Goal: Task Accomplishment & Management: Manage account settings

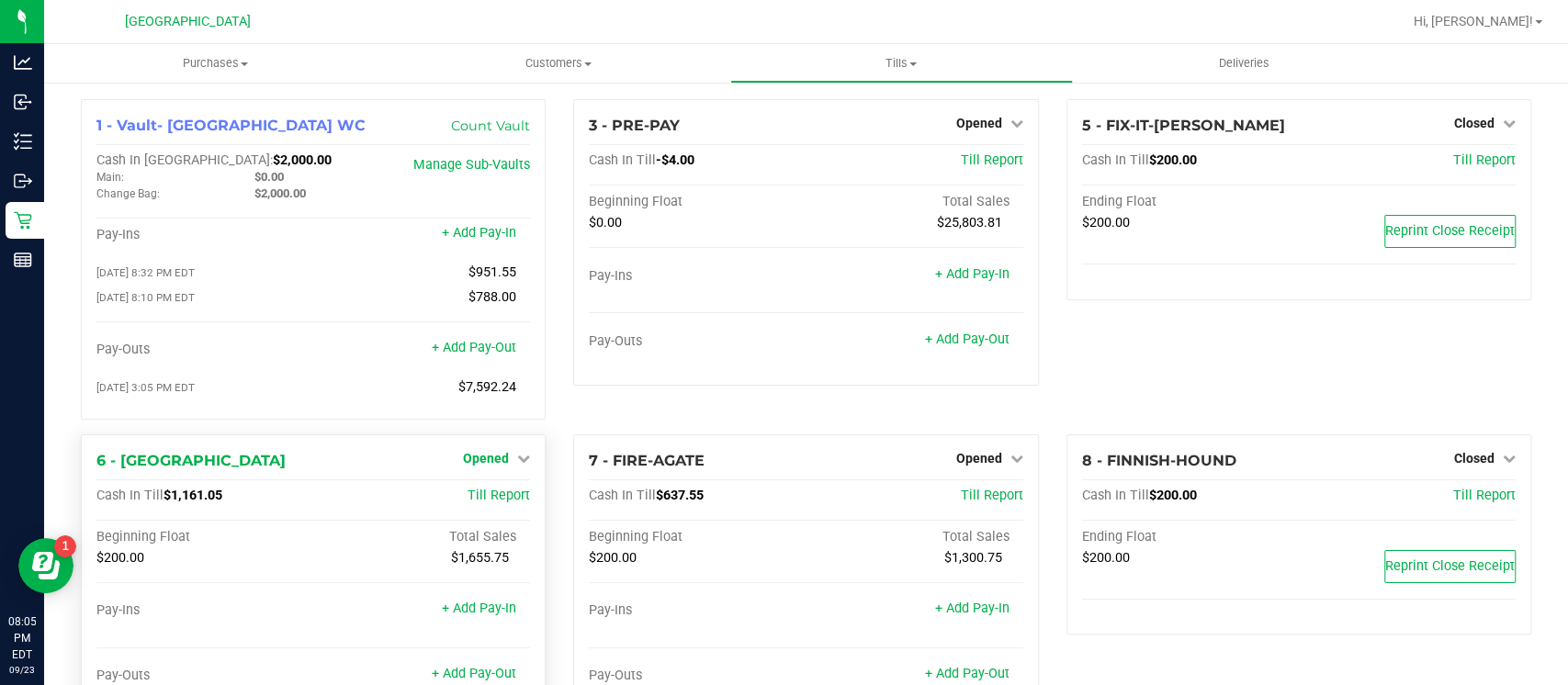
click at [517, 462] on icon at bounding box center [523, 458] width 13 height 13
click at [510, 497] on div "Close Till" at bounding box center [488, 496] width 136 height 23
click at [499, 493] on link "Close Till" at bounding box center [488, 496] width 50 height 15
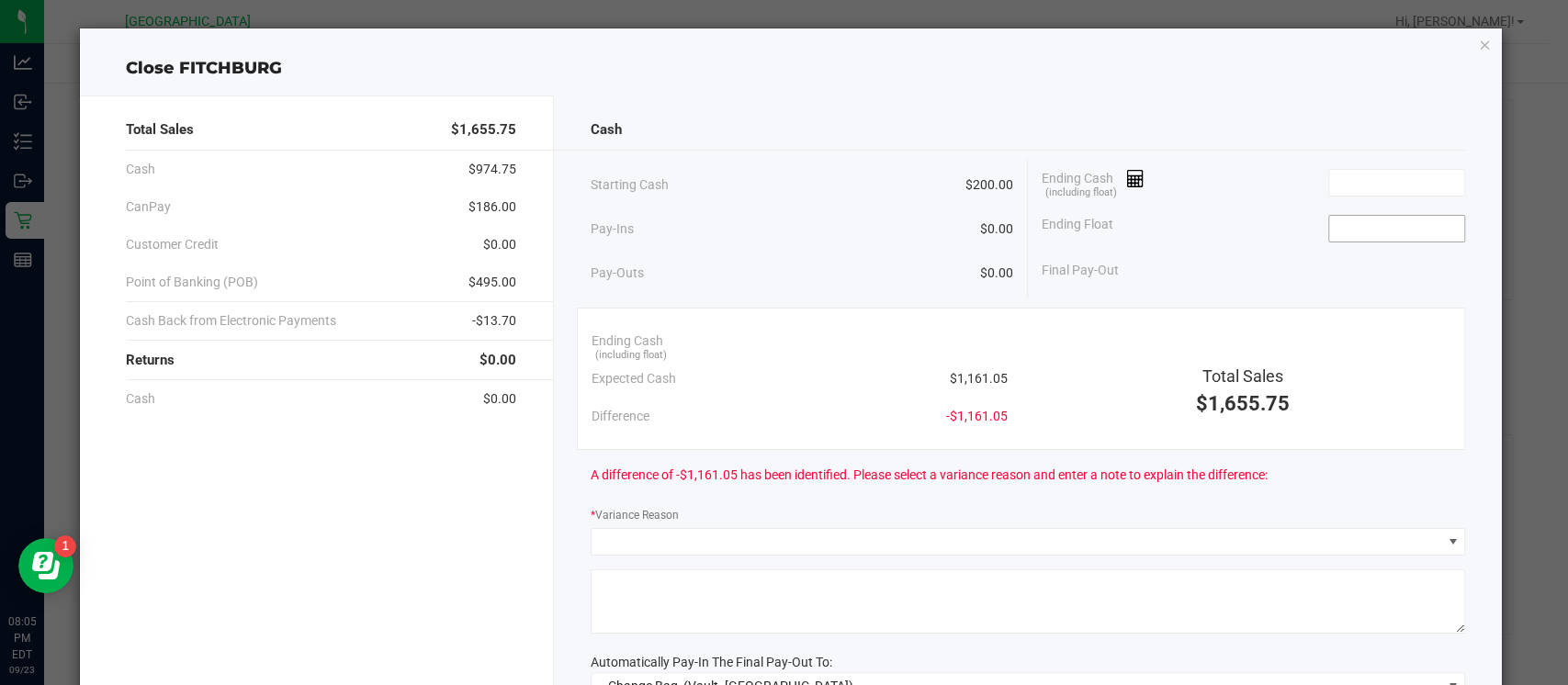
click at [1378, 231] on input at bounding box center [1396, 228] width 135 height 25
type input "$200.00"
click at [1351, 182] on input at bounding box center [1396, 183] width 135 height 25
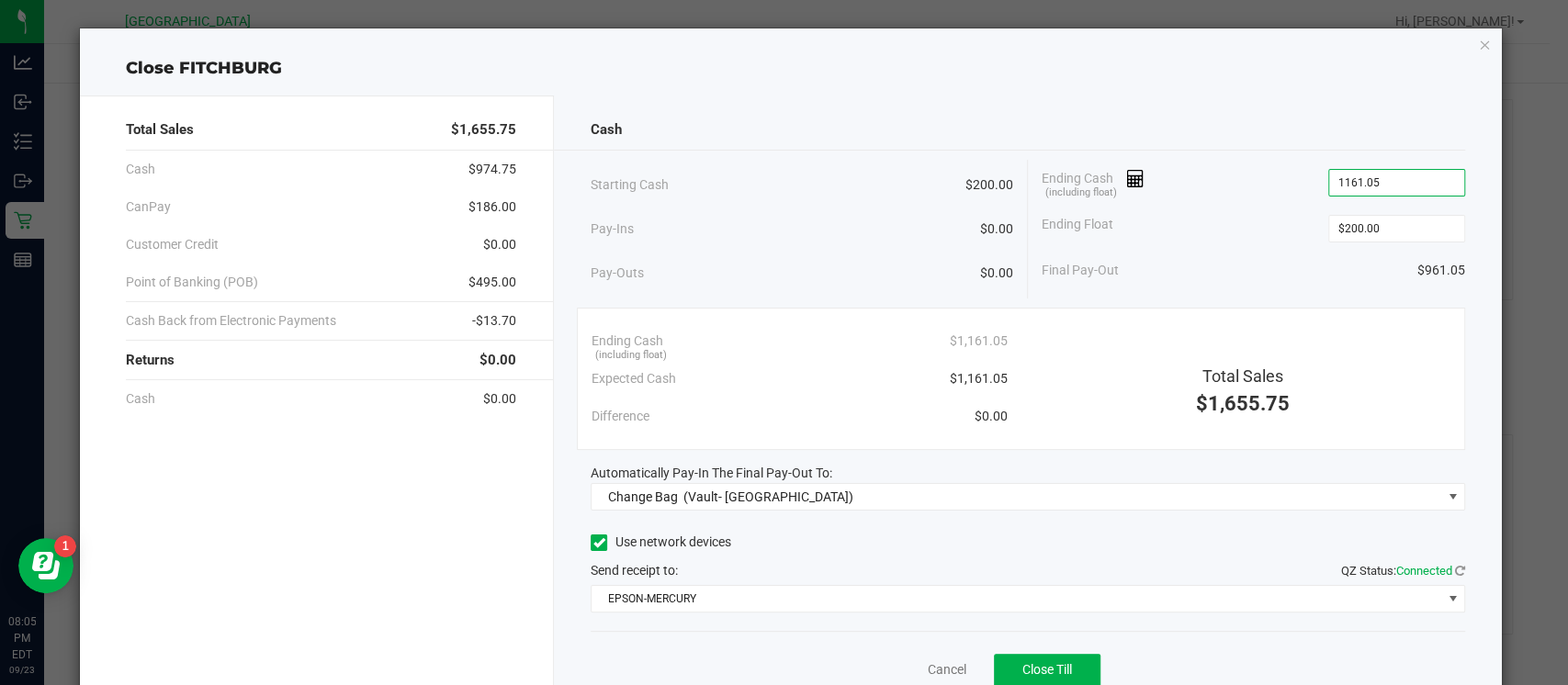
type input "$1,161.05"
click at [1321, 75] on div "Close FITCHBURG" at bounding box center [791, 69] width 1421 height 24
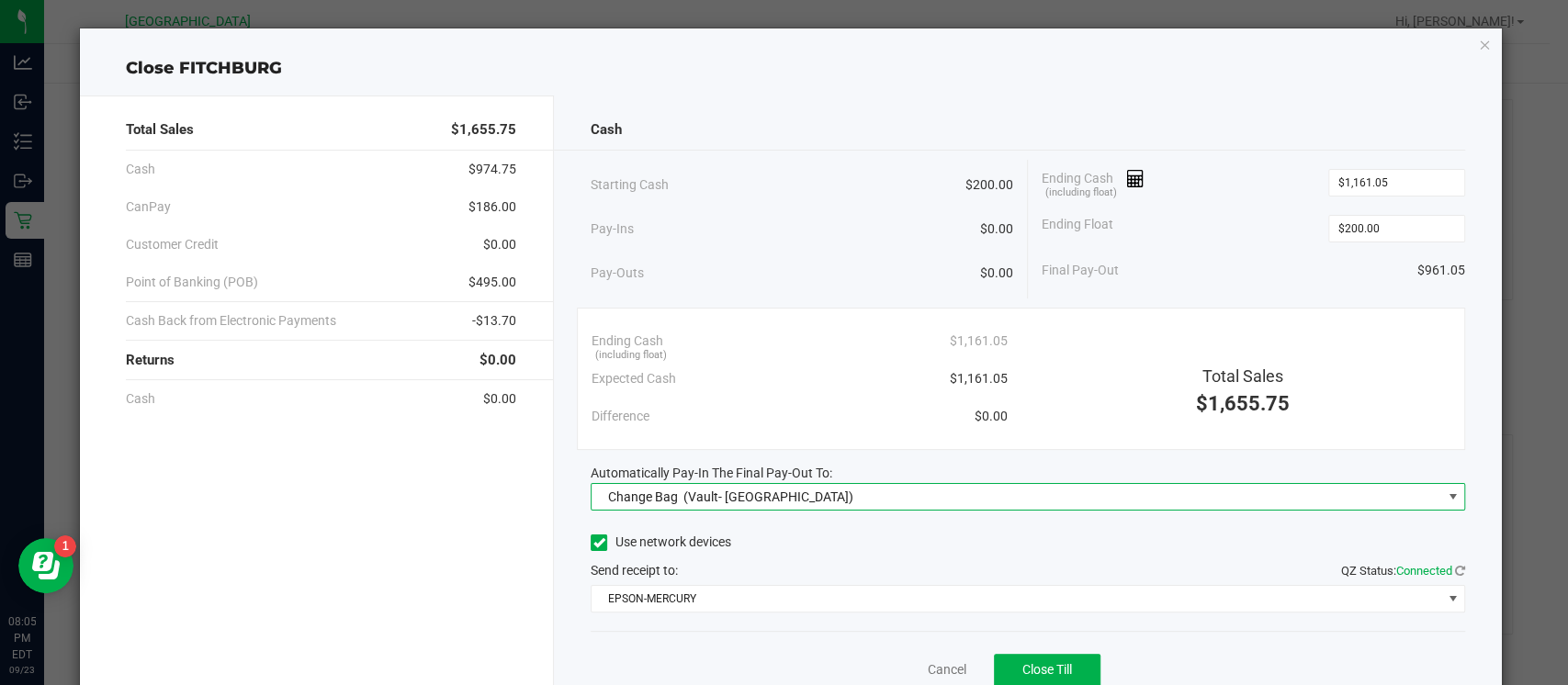
click at [1390, 493] on span "Change Bag (Vault- Miami Beach WC)" at bounding box center [1016, 496] width 850 height 25
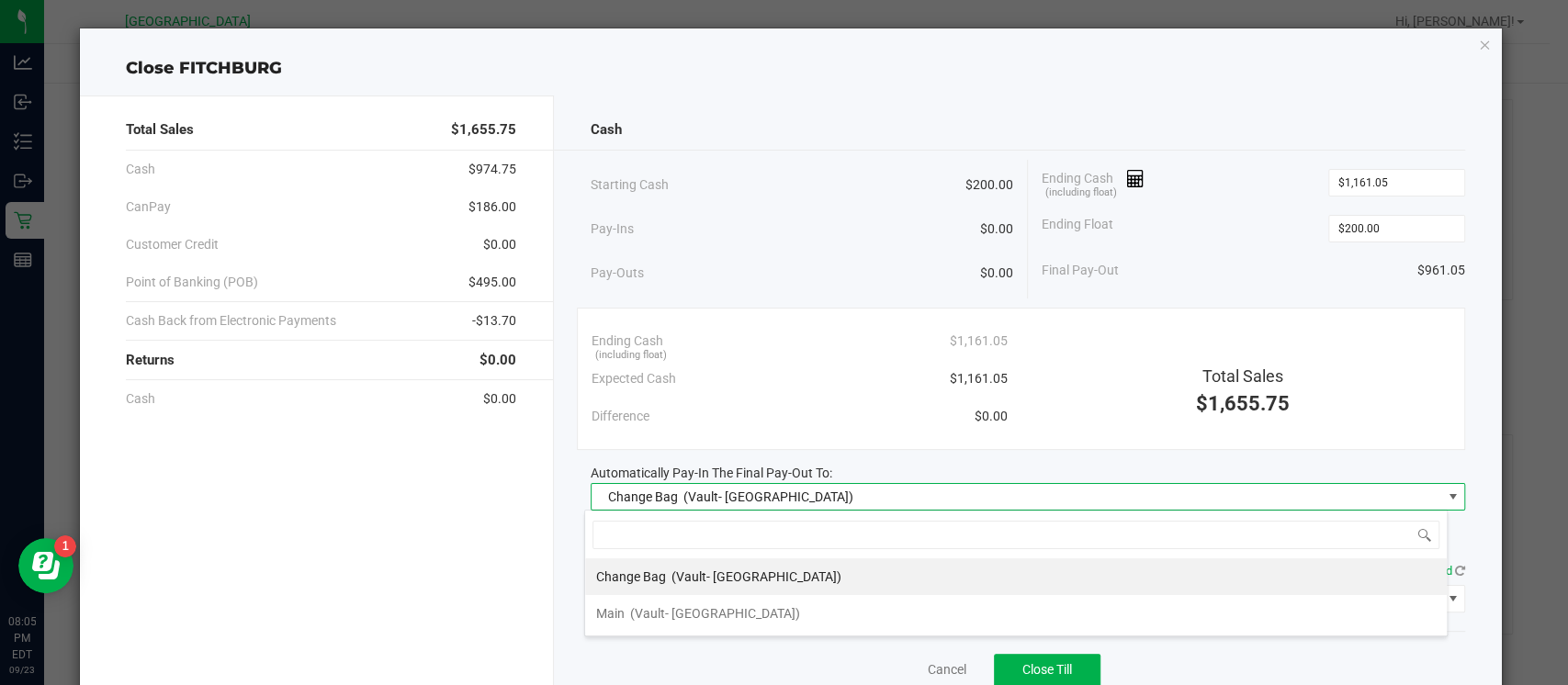
scroll to position [26, 862]
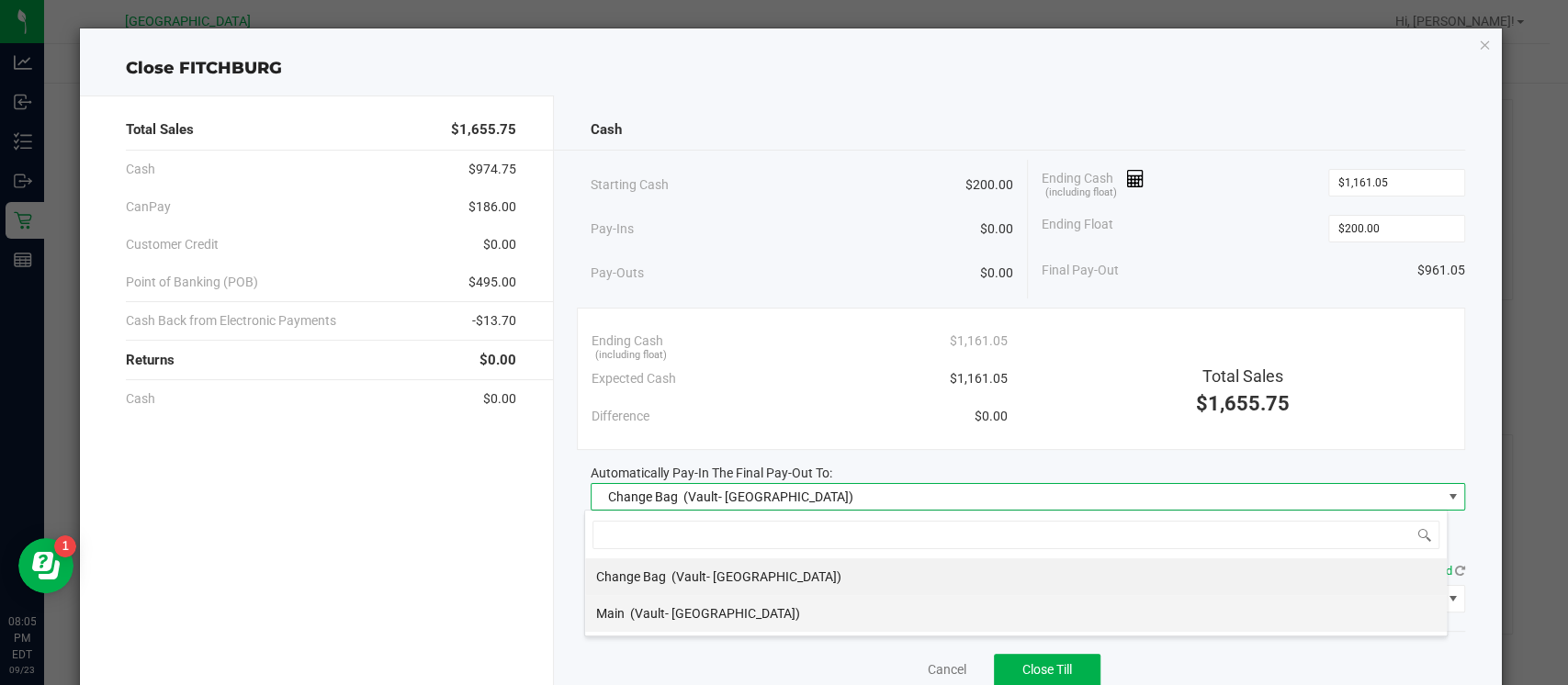
click at [1229, 607] on li "Main (Vault- Miami Beach WC)" at bounding box center [1016, 613] width 861 height 37
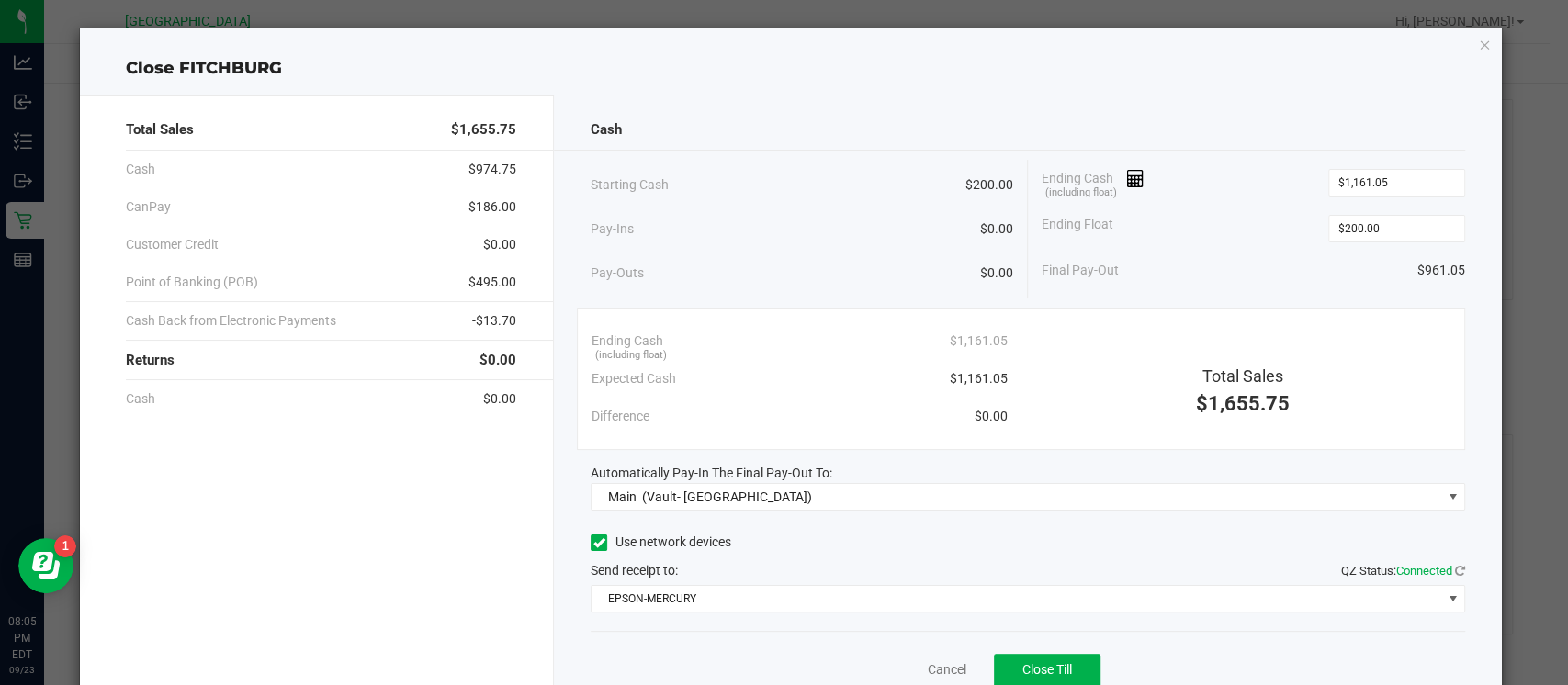
click at [1369, 94] on div "Total Sales $1,655.75 Cash $974.75 CanPay $186.00 Customer Credit $0.00 Point o…" at bounding box center [791, 407] width 1421 height 653
click at [1003, 670] on button "Close Till" at bounding box center [1047, 670] width 106 height 33
click at [1478, 42] on icon "button" at bounding box center [1484, 43] width 13 height 22
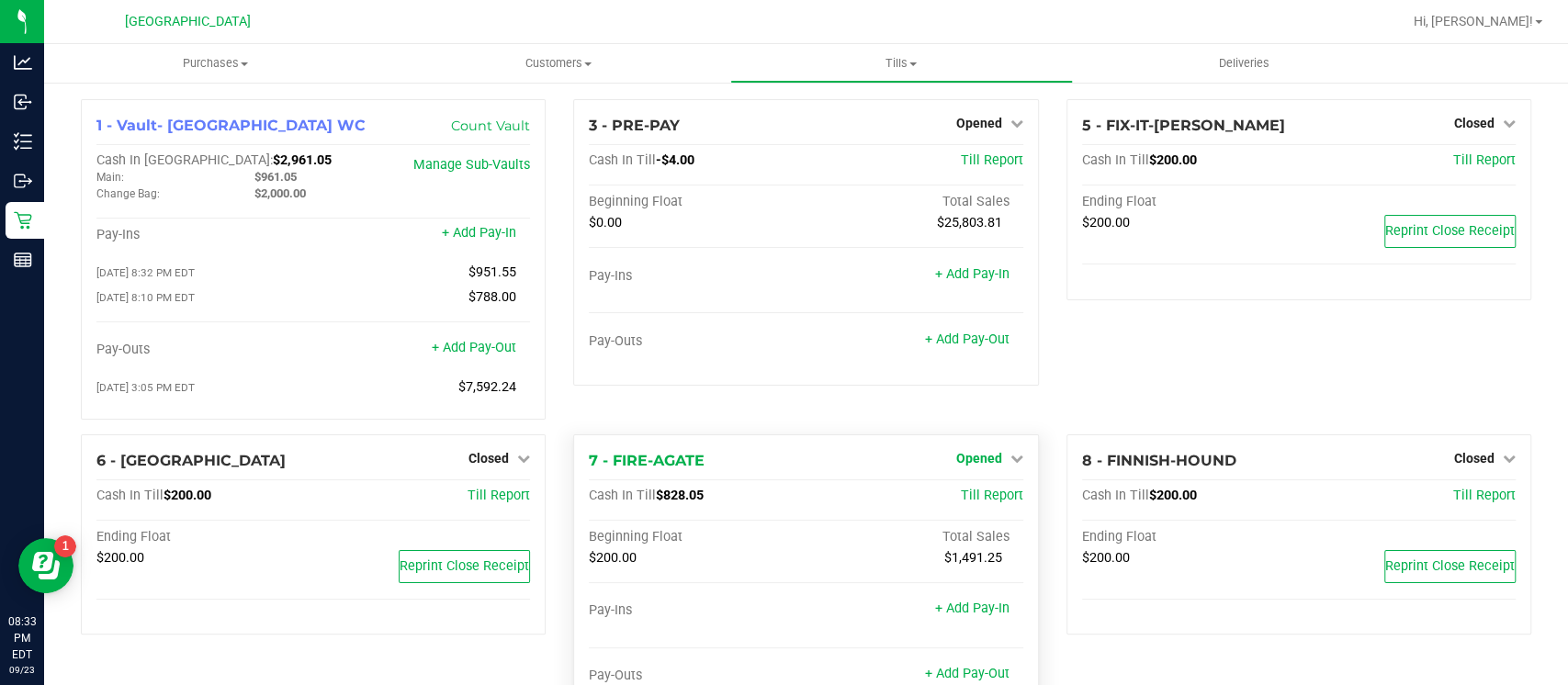
click at [1010, 454] on icon at bounding box center [1016, 458] width 13 height 13
click at [982, 485] on div "Close Till" at bounding box center [981, 496] width 136 height 23
click at [963, 500] on link "Close Till" at bounding box center [981, 496] width 50 height 15
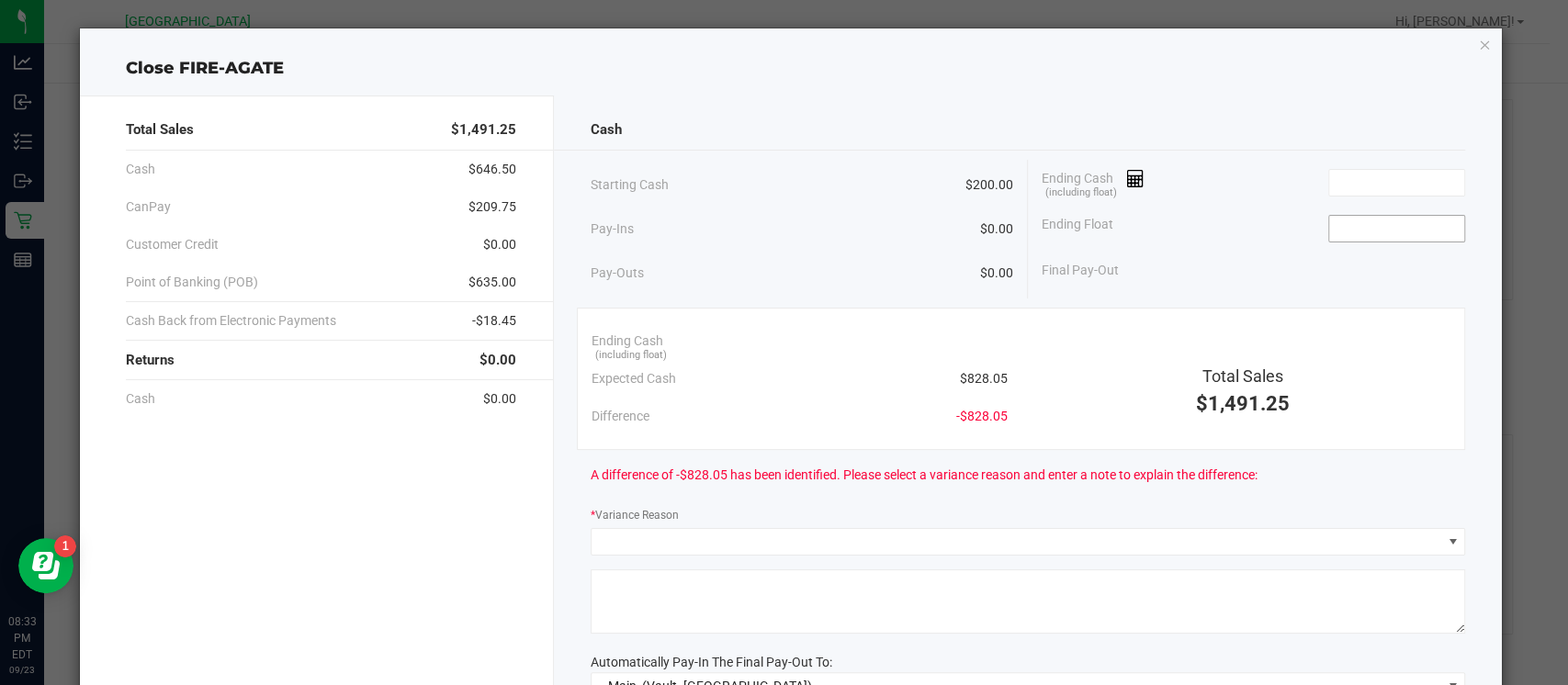
click at [1350, 228] on input at bounding box center [1396, 228] width 135 height 25
type input "$200.00"
click at [1335, 182] on input at bounding box center [1396, 183] width 135 height 25
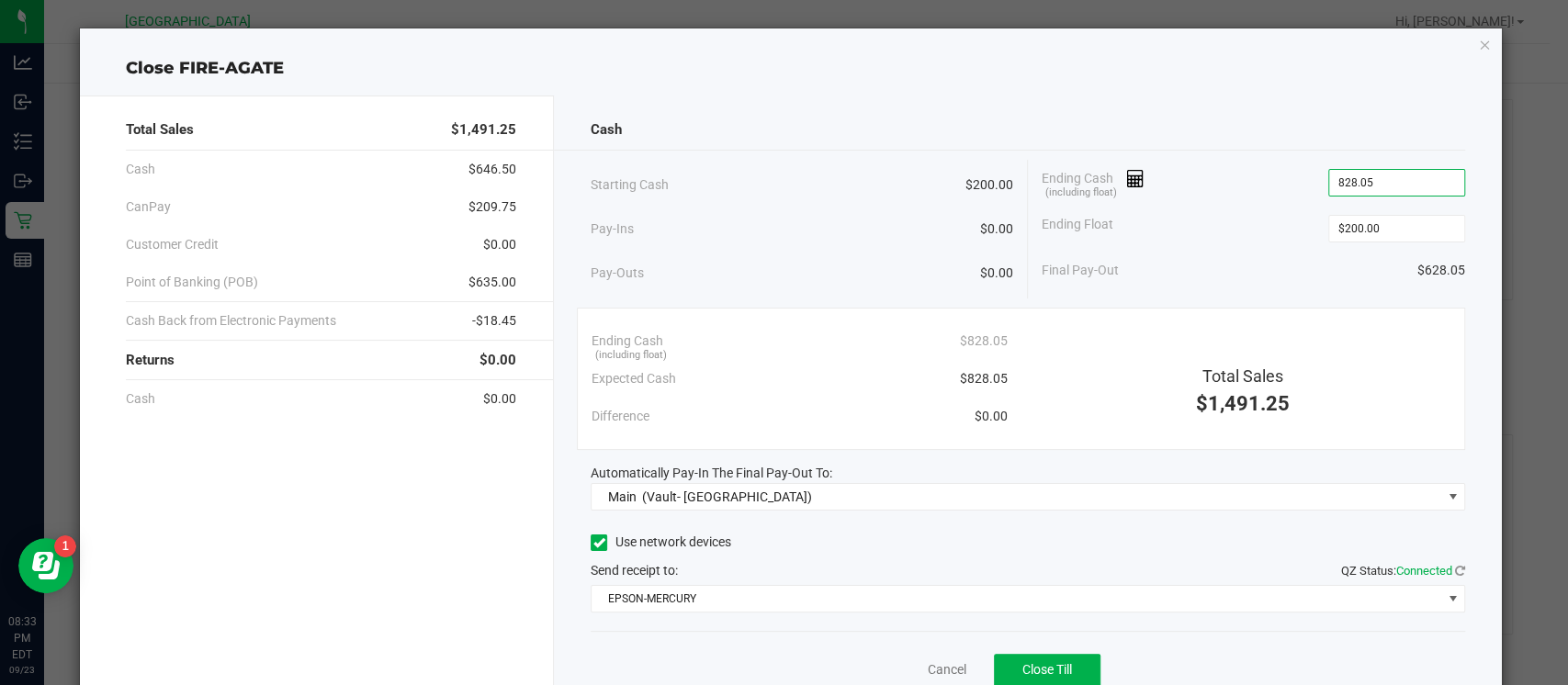
type input "$828.05"
click at [1286, 122] on div "Cash" at bounding box center [1027, 130] width 874 height 40
click at [1036, 664] on span "Close Till" at bounding box center [1047, 669] width 50 height 15
click at [1478, 45] on icon "button" at bounding box center [1484, 43] width 13 height 22
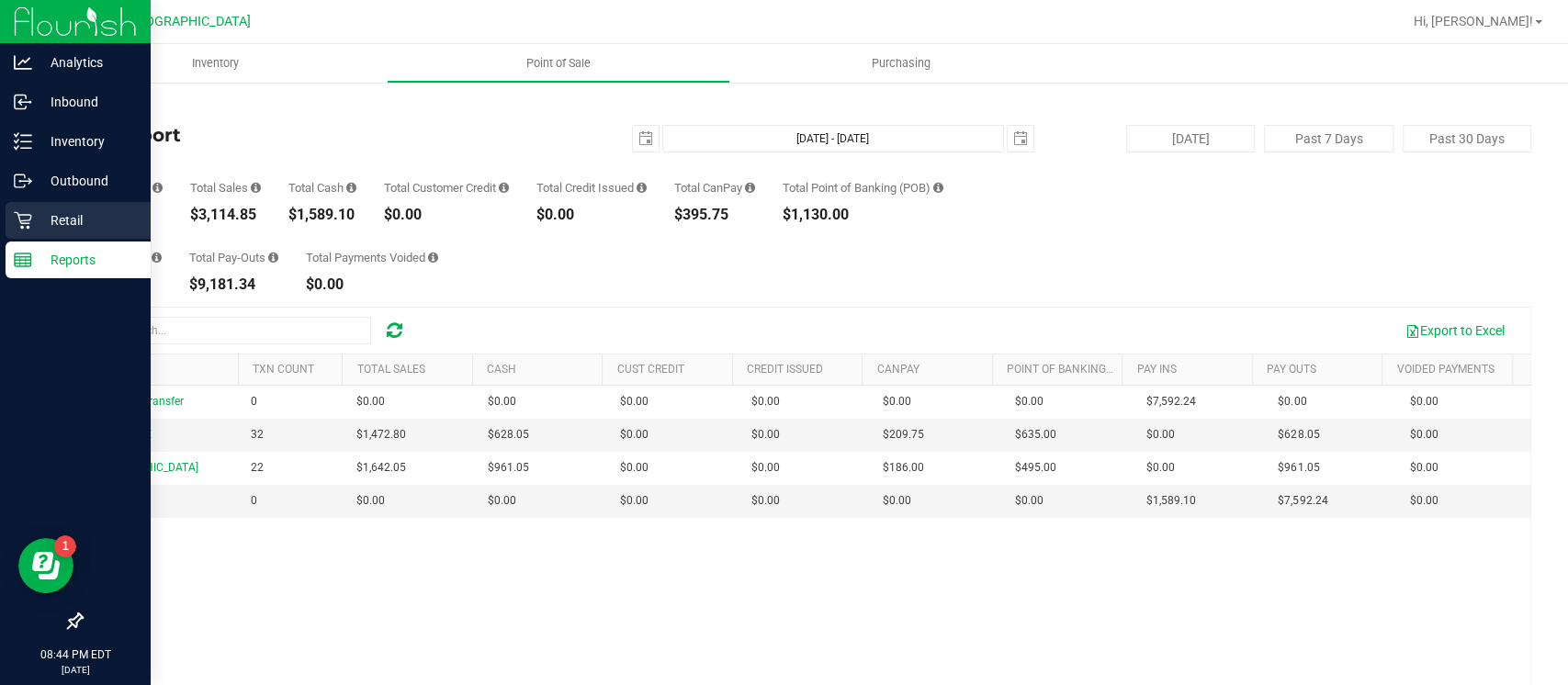
click at [36, 224] on p "Retail" at bounding box center [87, 219] width 110 height 22
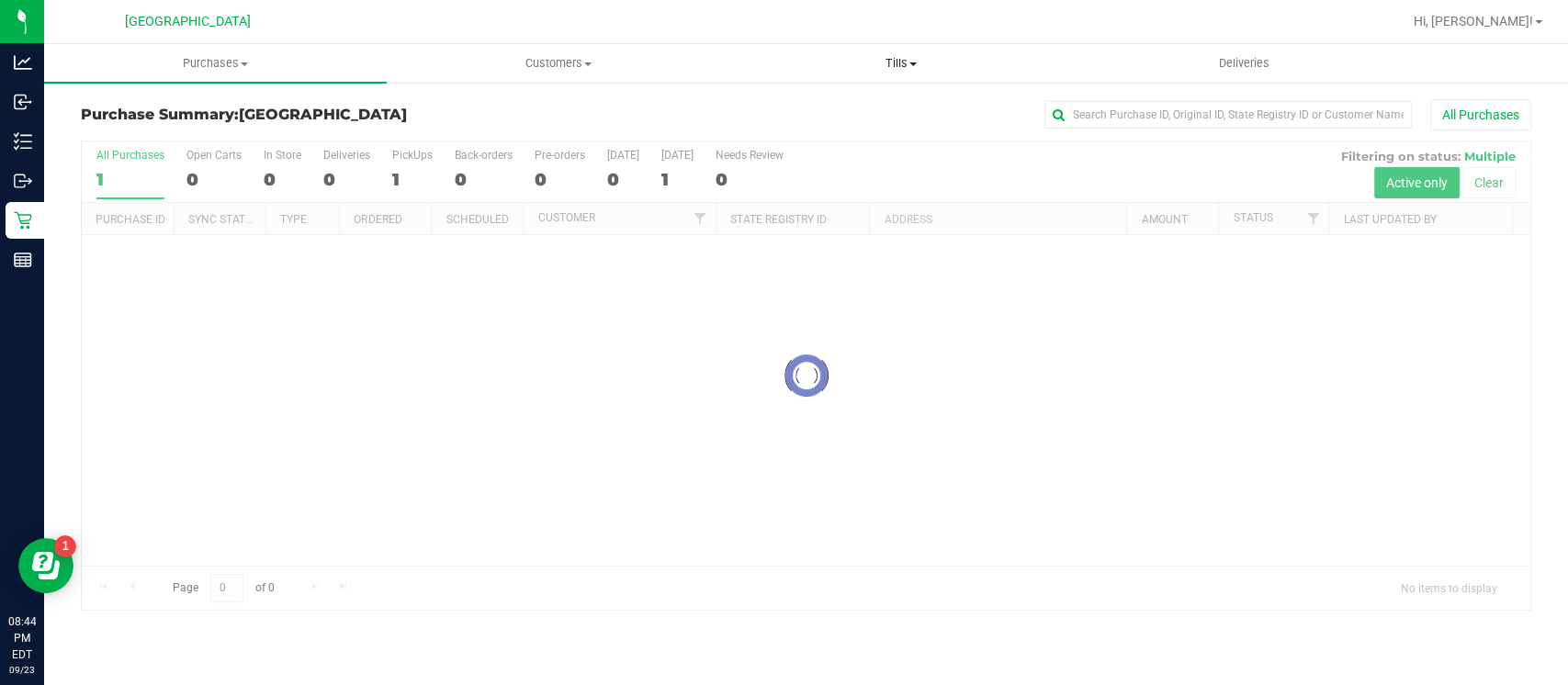
click at [896, 56] on span "Tills" at bounding box center [902, 64] width 341 height 17
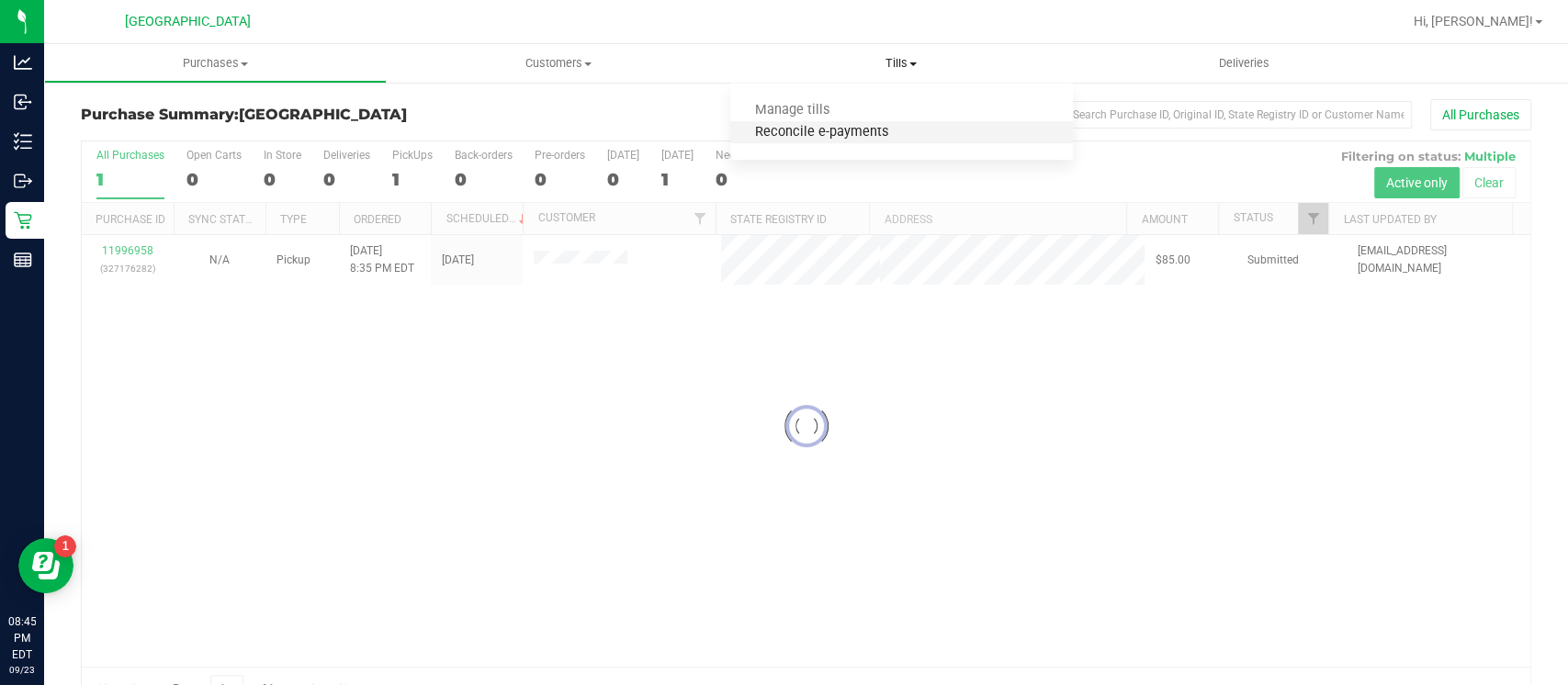
click at [819, 133] on span "Reconcile e-payments" at bounding box center [822, 133] width 183 height 16
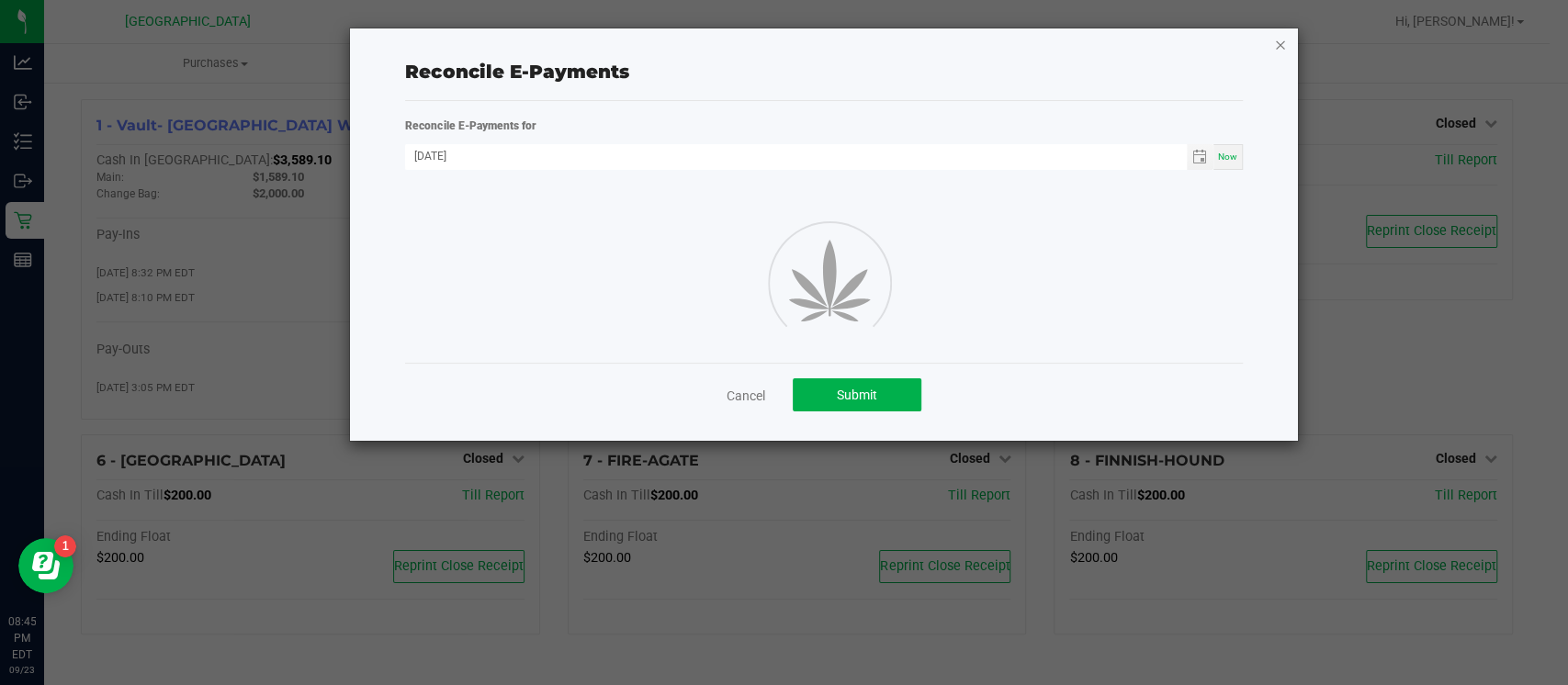
click at [1278, 41] on icon "button" at bounding box center [1280, 43] width 13 height 22
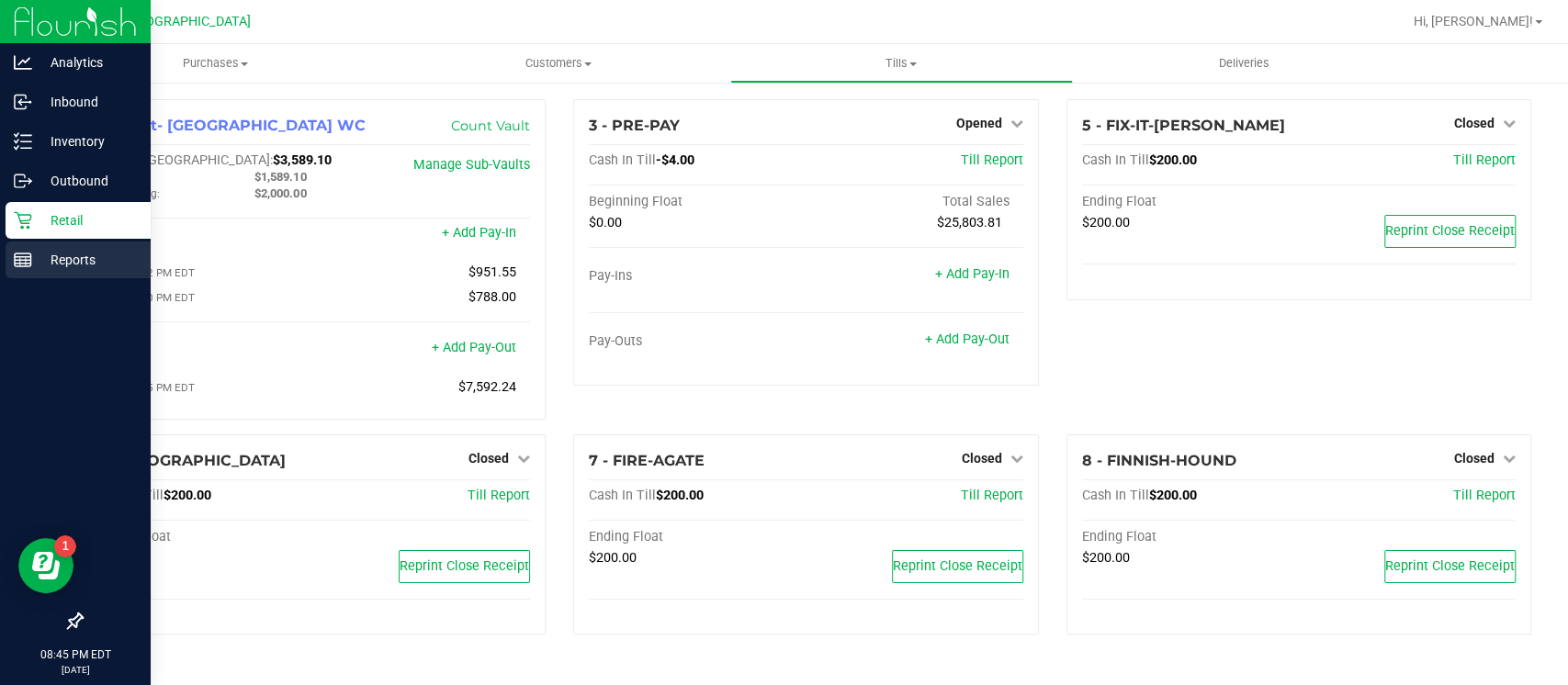
click at [77, 263] on p "Reports" at bounding box center [87, 259] width 110 height 22
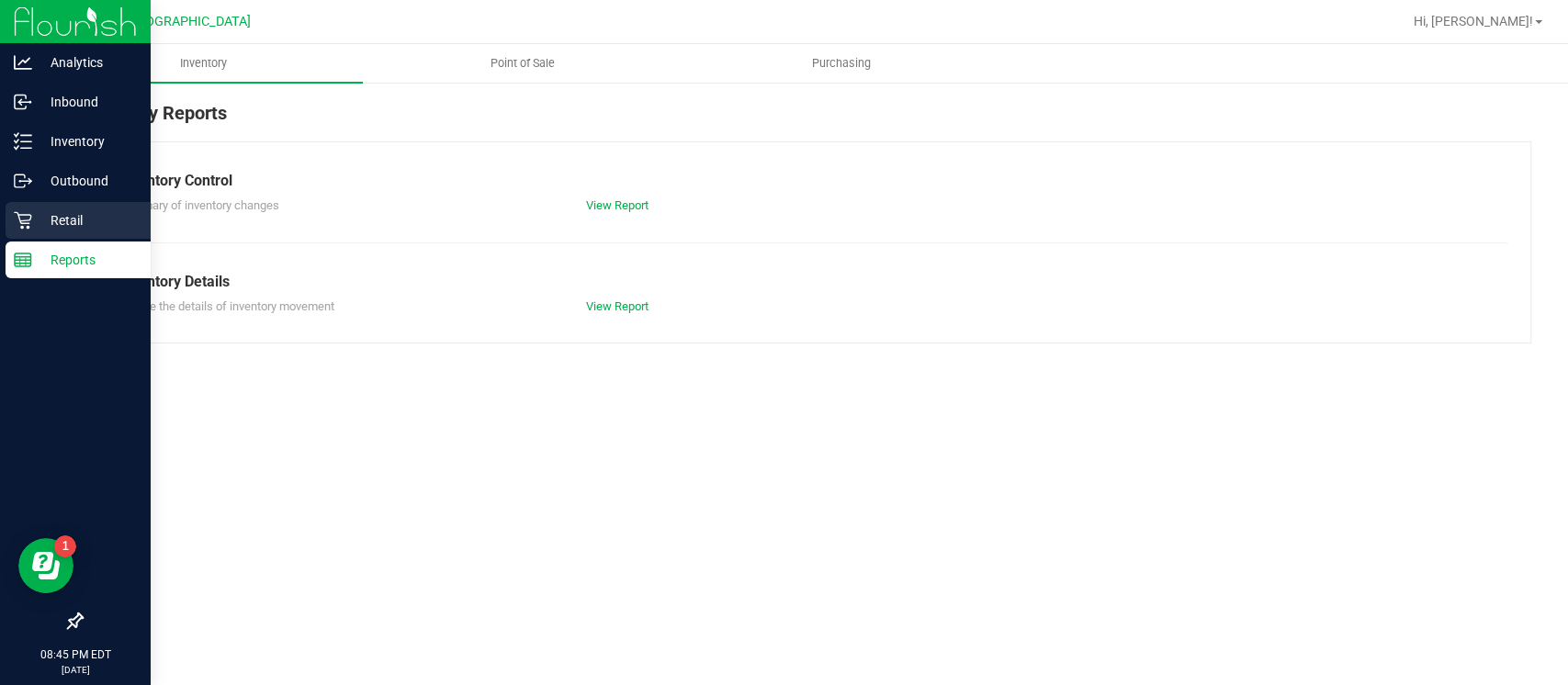
click at [86, 219] on p "Retail" at bounding box center [87, 219] width 110 height 22
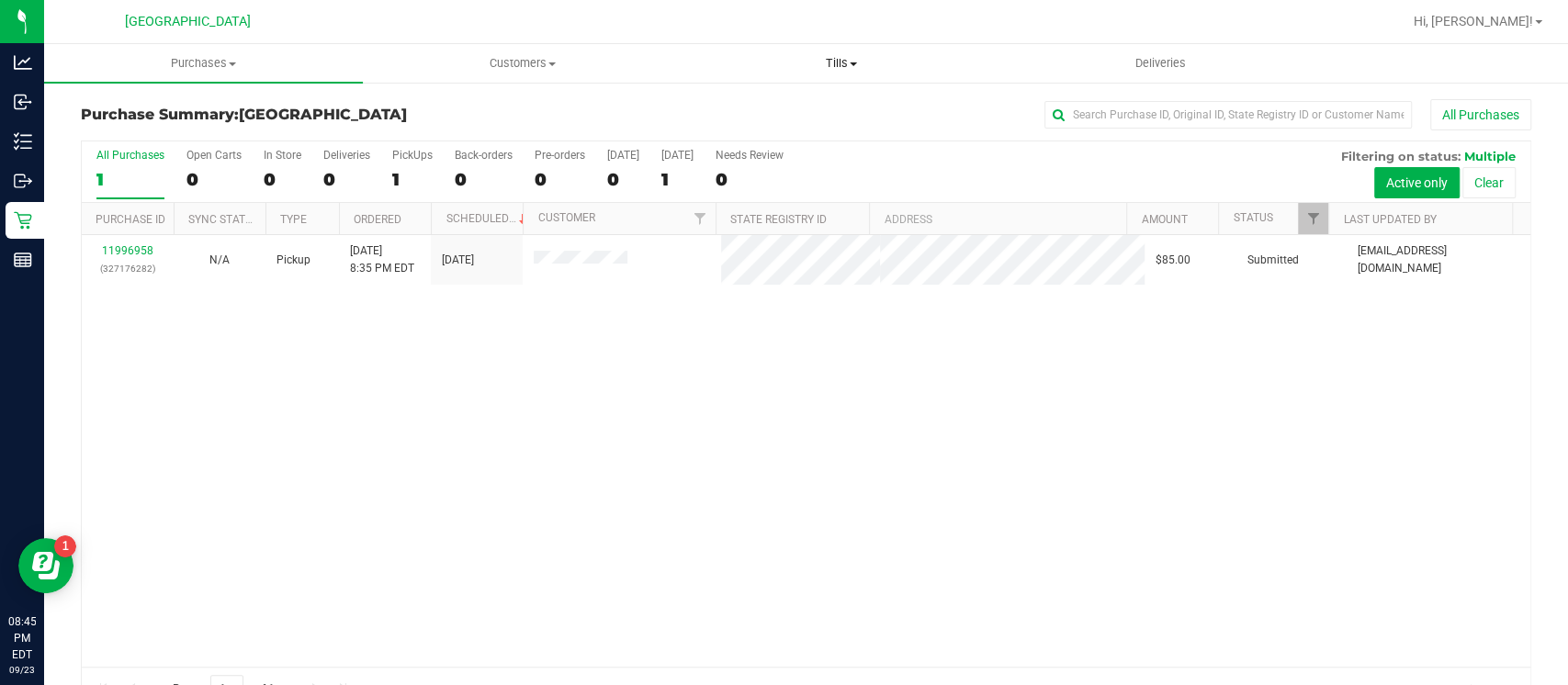
click at [830, 70] on span "Tills" at bounding box center [840, 64] width 317 height 17
click at [817, 130] on span "Reconcile e-payments" at bounding box center [773, 133] width 183 height 16
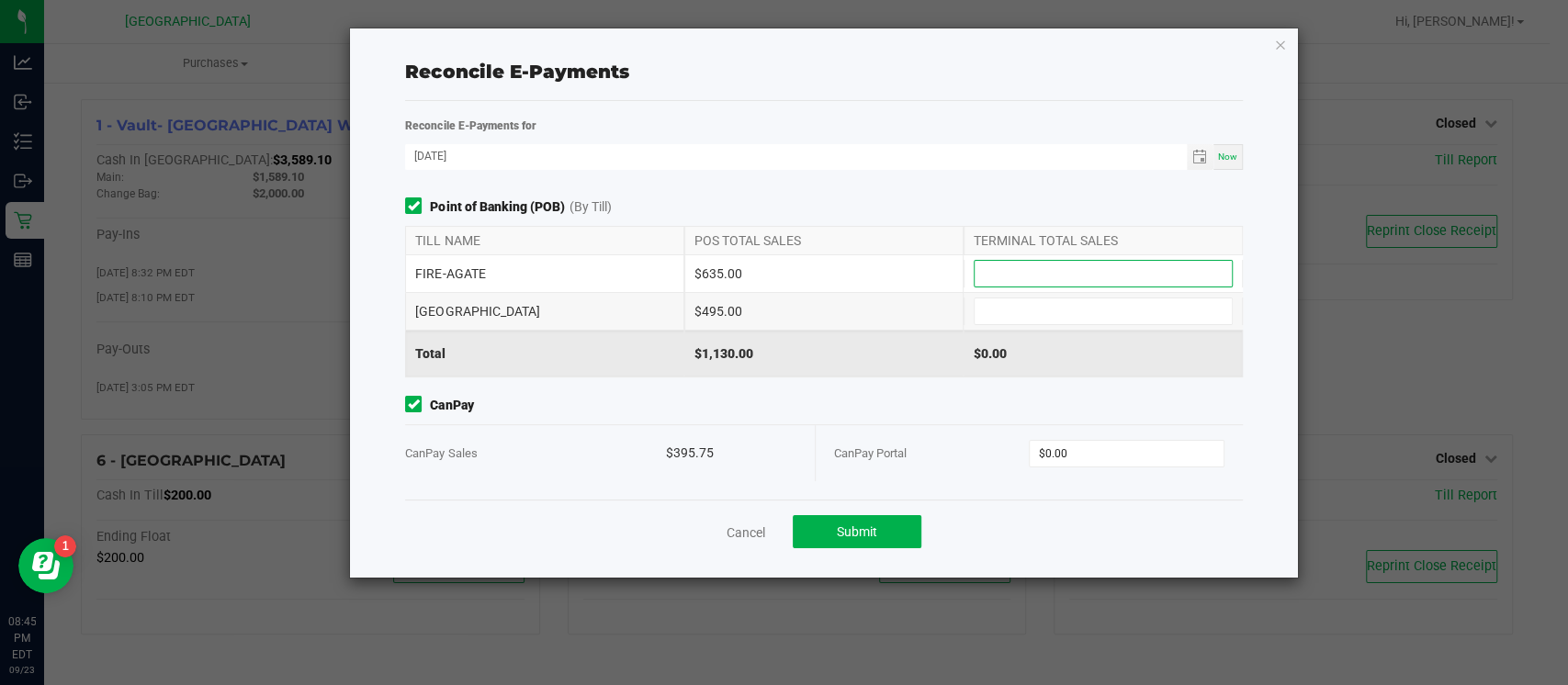
click at [997, 272] on input at bounding box center [1102, 273] width 257 height 25
type input "$635.00"
click at [1019, 319] on input at bounding box center [1102, 311] width 257 height 25
type input "$495.00"
type input "0"
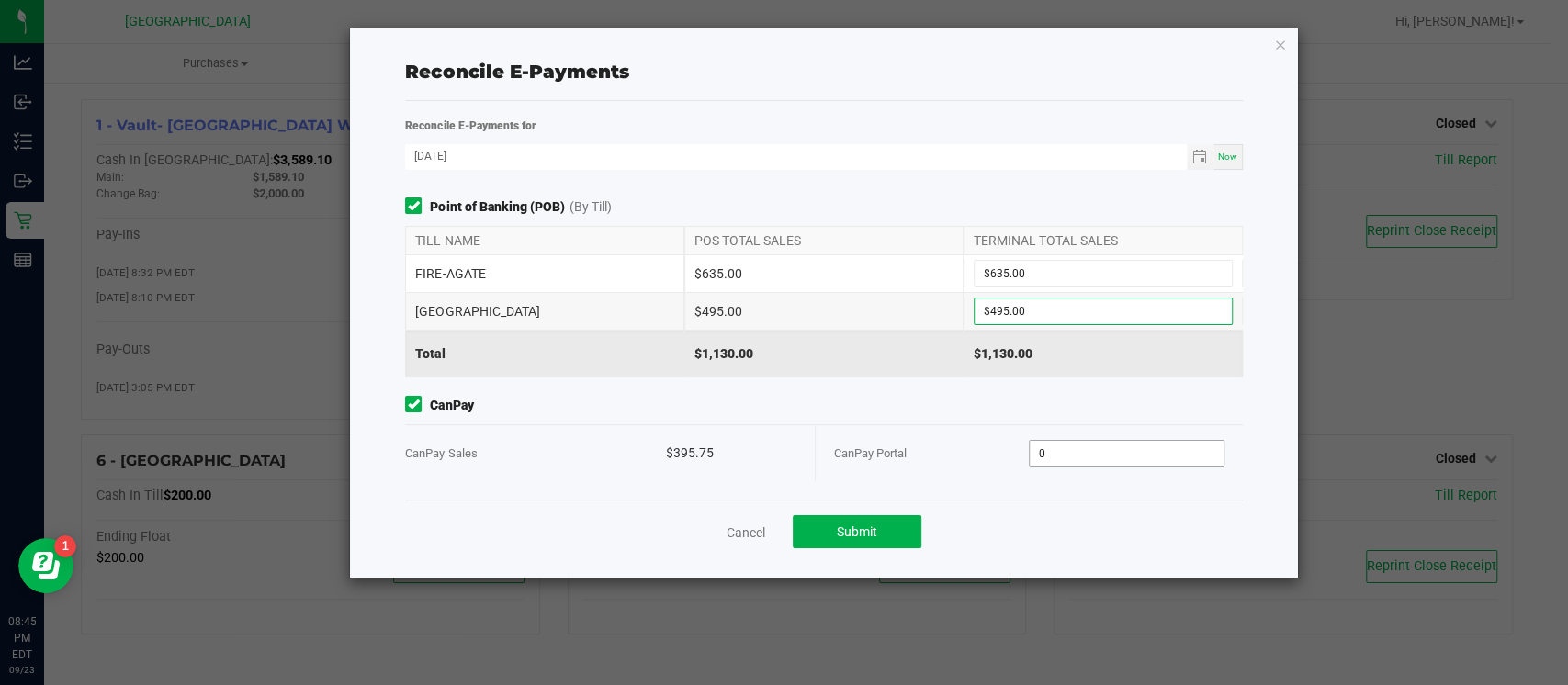
click at [1094, 452] on input "0" at bounding box center [1127, 453] width 194 height 25
type input "$395.75"
click at [866, 527] on span "Submit" at bounding box center [856, 532] width 40 height 15
